Goal: Information Seeking & Learning: Learn about a topic

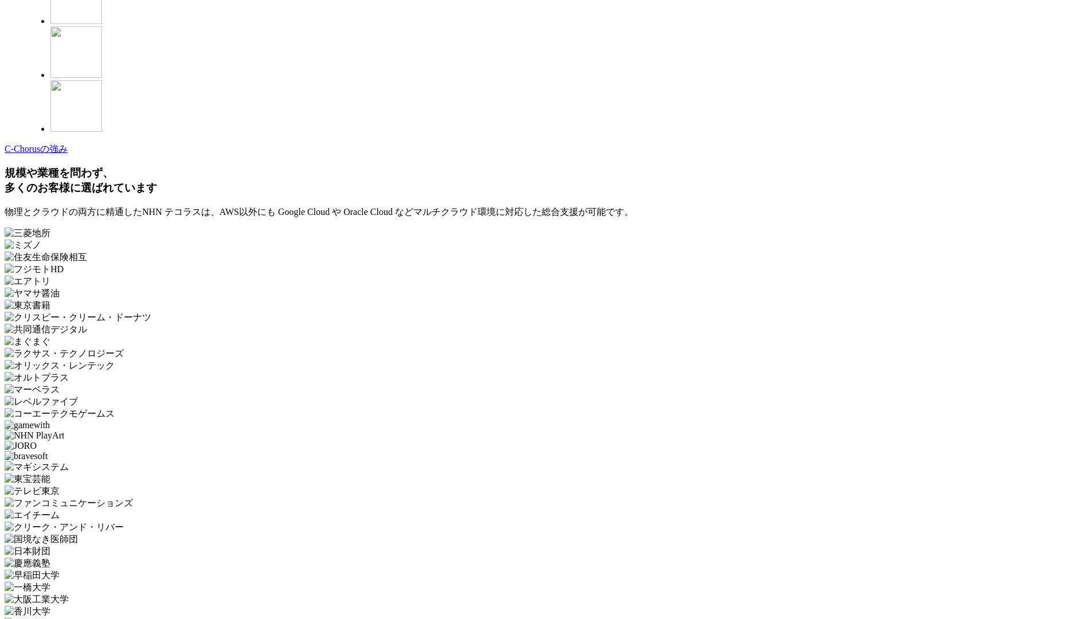
scroll to position [3345, 0]
